Goal: Information Seeking & Learning: Learn about a topic

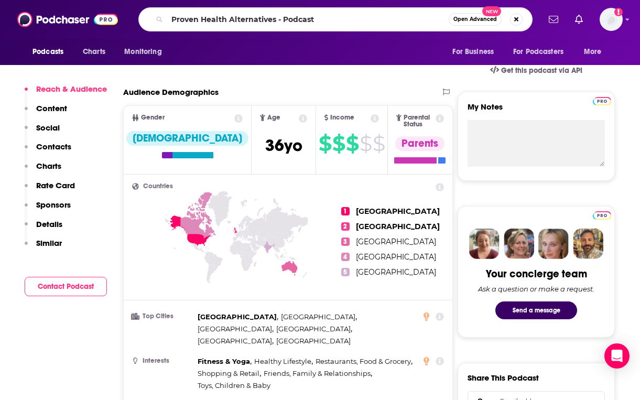
drag, startPoint x: 322, startPoint y: 20, endPoint x: 278, endPoint y: 19, distance: 44.6
click at [278, 19] on input "Proven Health Alternatives - Podcast" at bounding box center [308, 19] width 282 height 17
type input "Proven Health Alternatives"
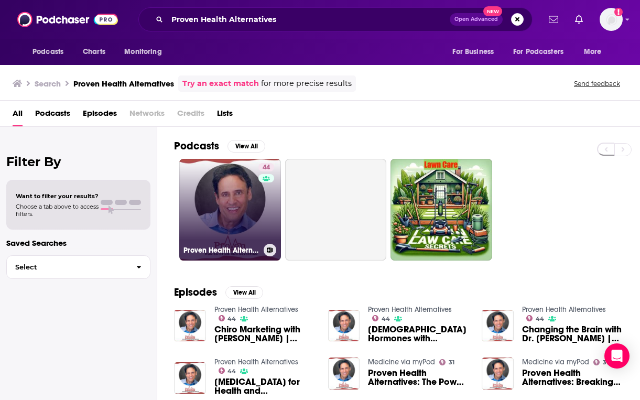
click at [250, 225] on link "44 Proven Health Alternatives" at bounding box center [230, 210] width 102 height 102
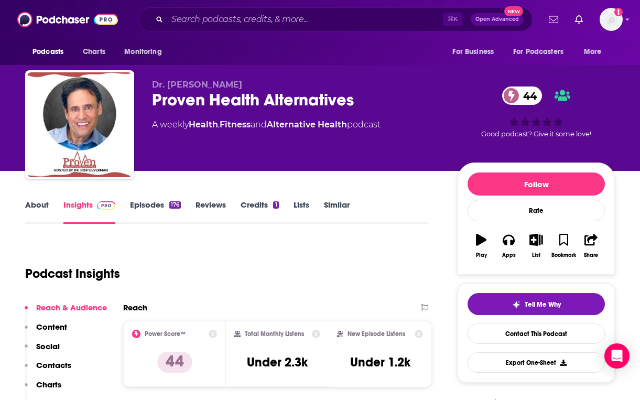
click at [207, 94] on div "Proven Health Alternatives 44" at bounding box center [296, 100] width 289 height 20
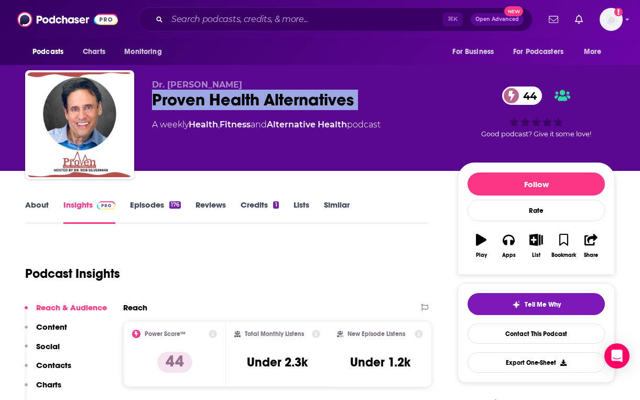
click at [207, 94] on div "Proven Health Alternatives 44" at bounding box center [296, 100] width 289 height 20
copy div "Proven Health Alternatives 44"
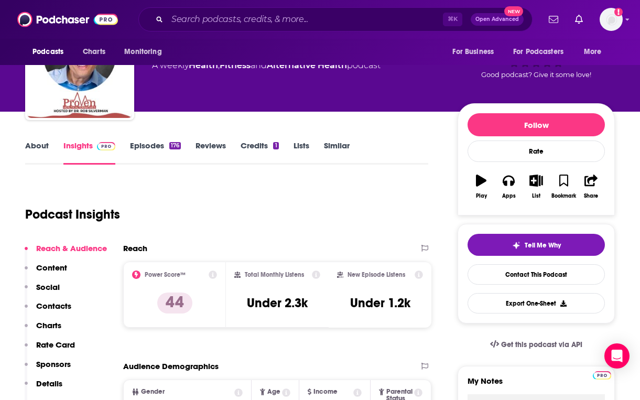
scroll to position [91, 0]
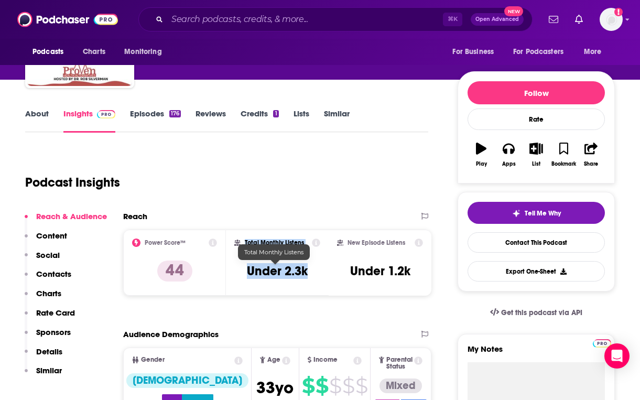
copy div "Total Monthly Listens Under 2.3k"
drag, startPoint x: 243, startPoint y: 242, endPoint x: 306, endPoint y: 270, distance: 68.8
click at [306, 270] on div "Total Monthly Listens Under 2.3k" at bounding box center [277, 263] width 86 height 48
click at [353, 248] on div "New Episode Listens Under 1.2k" at bounding box center [380, 263] width 86 height 48
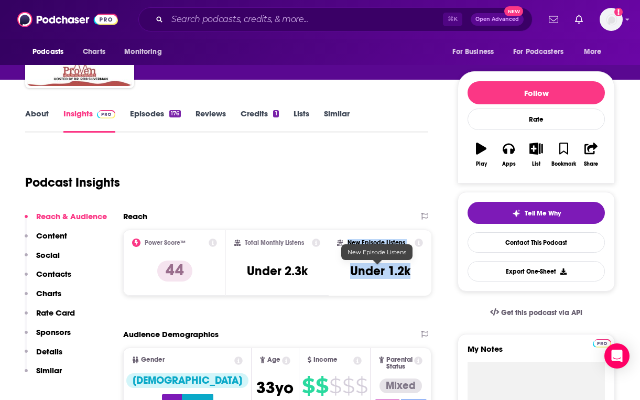
copy div "New Episode Listens Under 1.2k"
drag, startPoint x: 346, startPoint y: 241, endPoint x: 407, endPoint y: 272, distance: 68.9
click at [407, 272] on div "New Episode Listens Under 1.2k" at bounding box center [380, 263] width 86 height 48
